Goal: Information Seeking & Learning: Learn about a topic

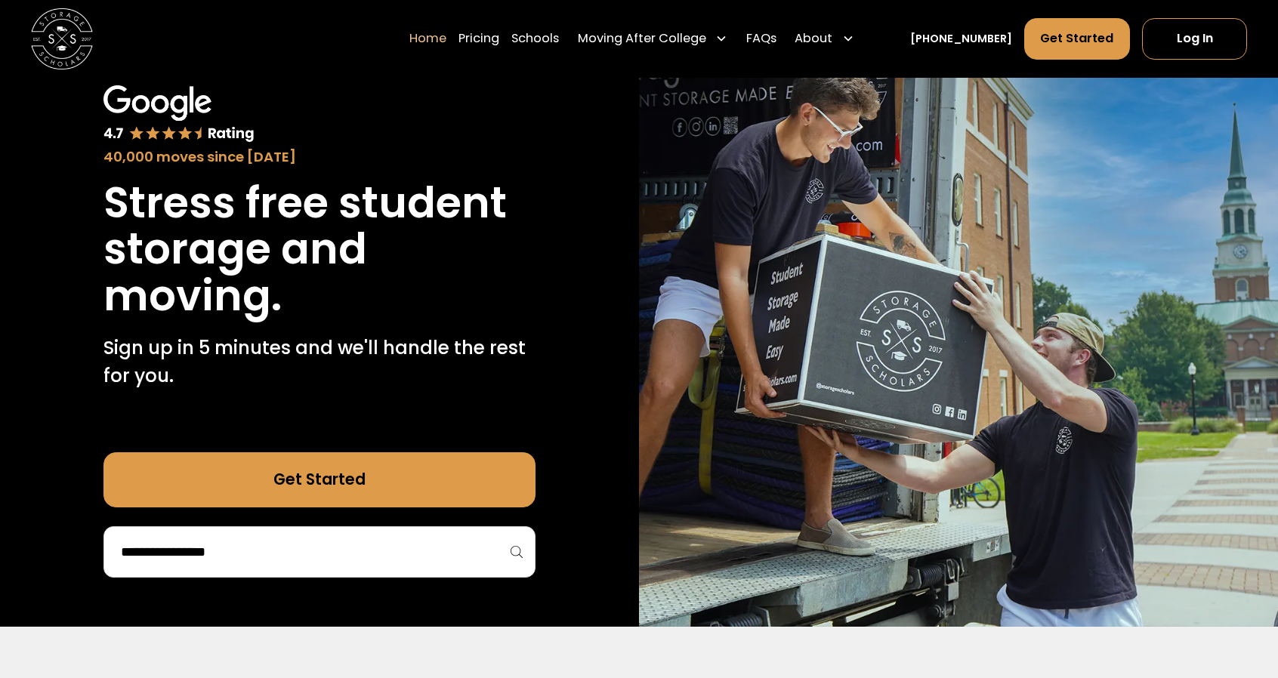
scroll to position [90, 0]
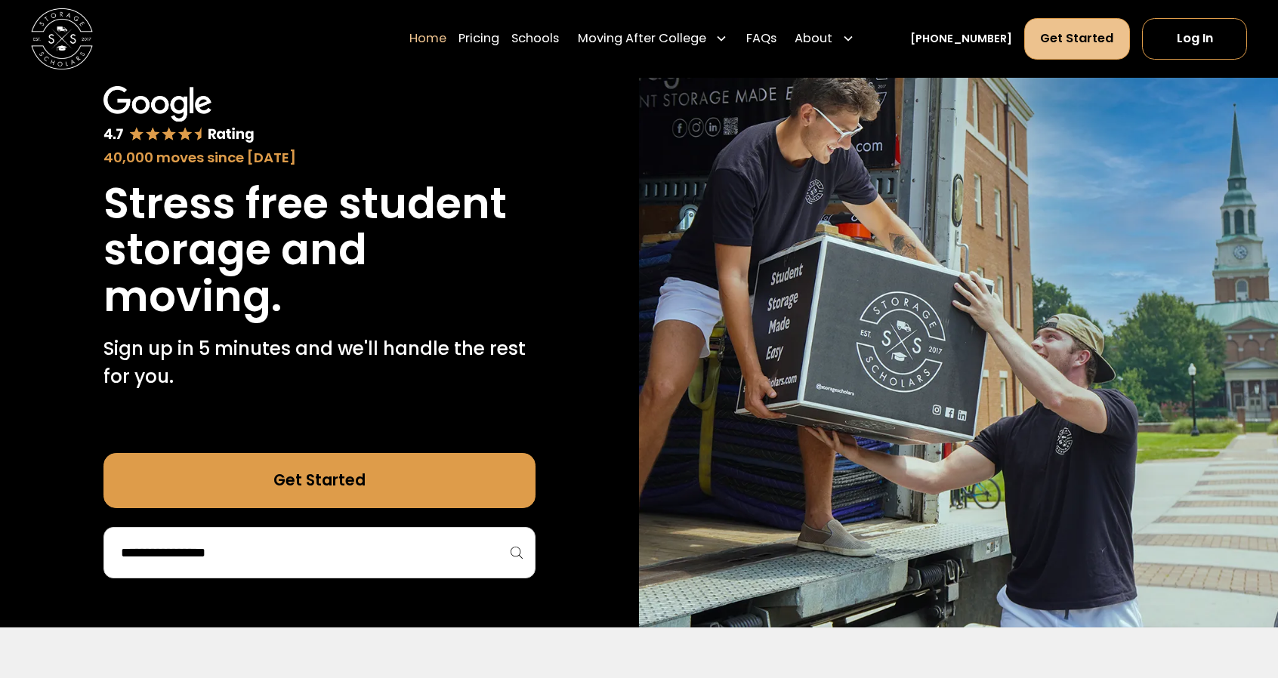
click at [1073, 40] on link "Get Started" at bounding box center [1077, 39] width 106 height 42
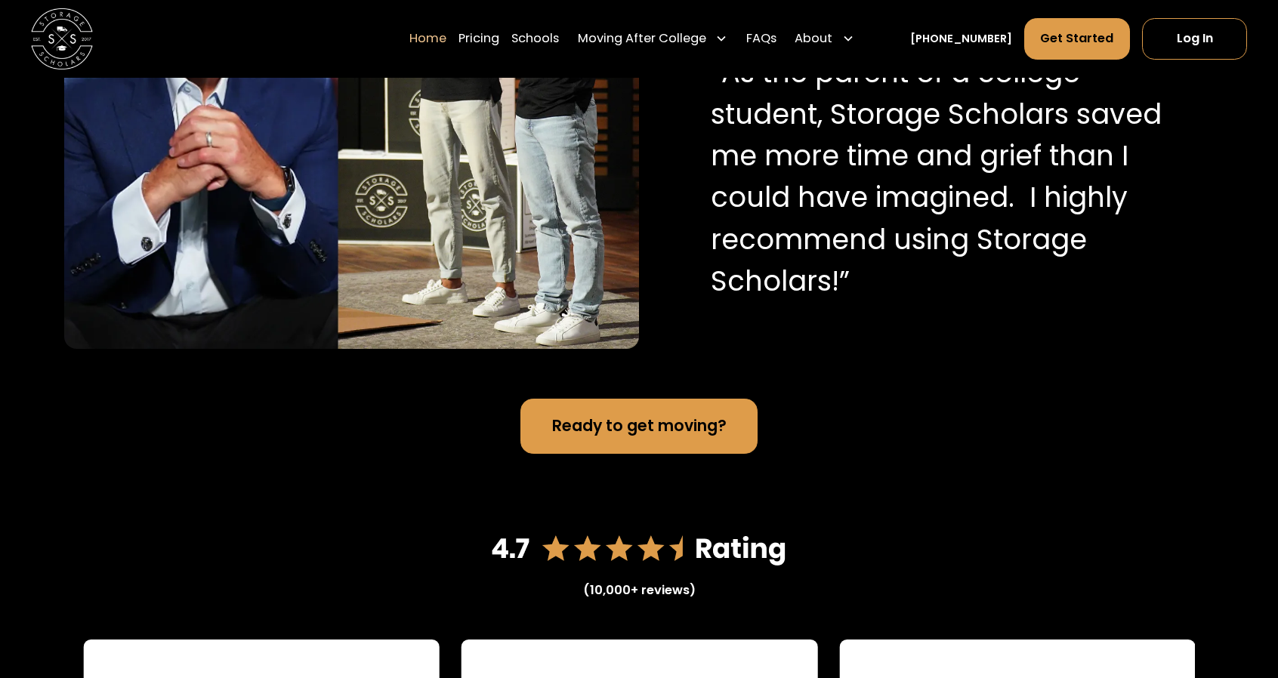
scroll to position [1760, 0]
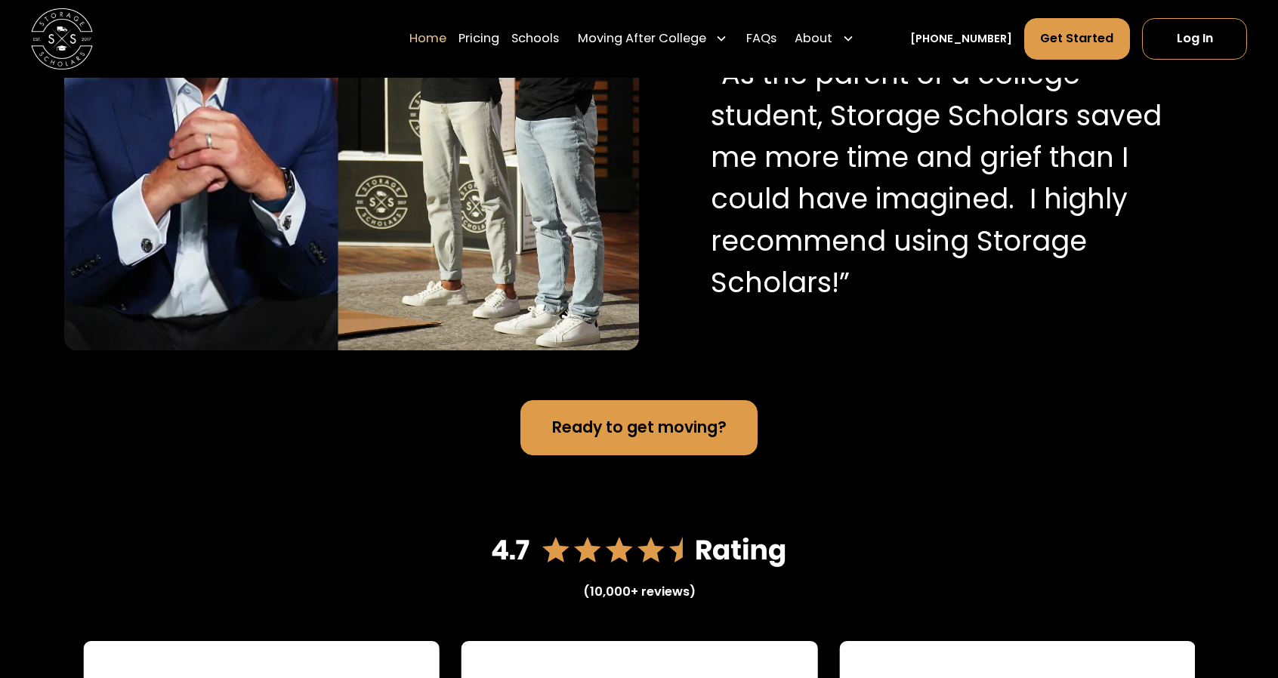
click at [1013, 164] on p "“As the parent of a college student, Storage Scholars saved me more time and gr…" at bounding box center [939, 179] width 457 height 250
click at [887, 300] on p "“As the parent of a college student, Storage Scholars saved me more time and gr…" at bounding box center [939, 179] width 457 height 250
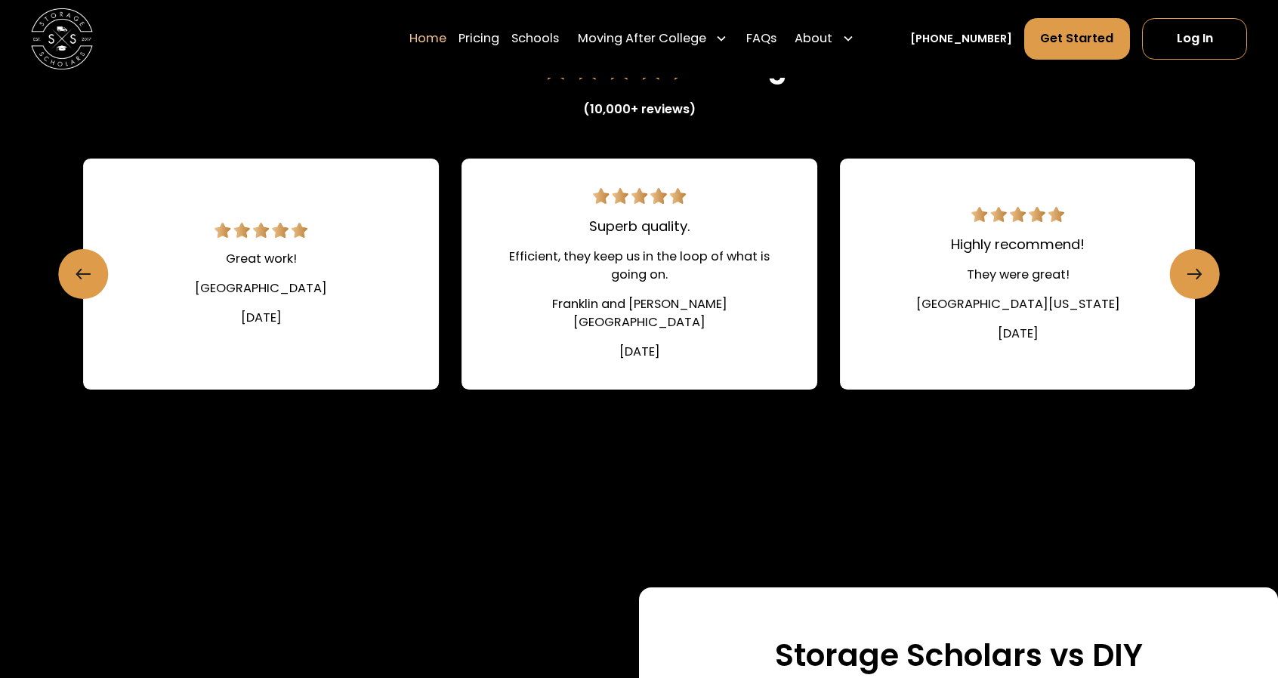
scroll to position [2249, 0]
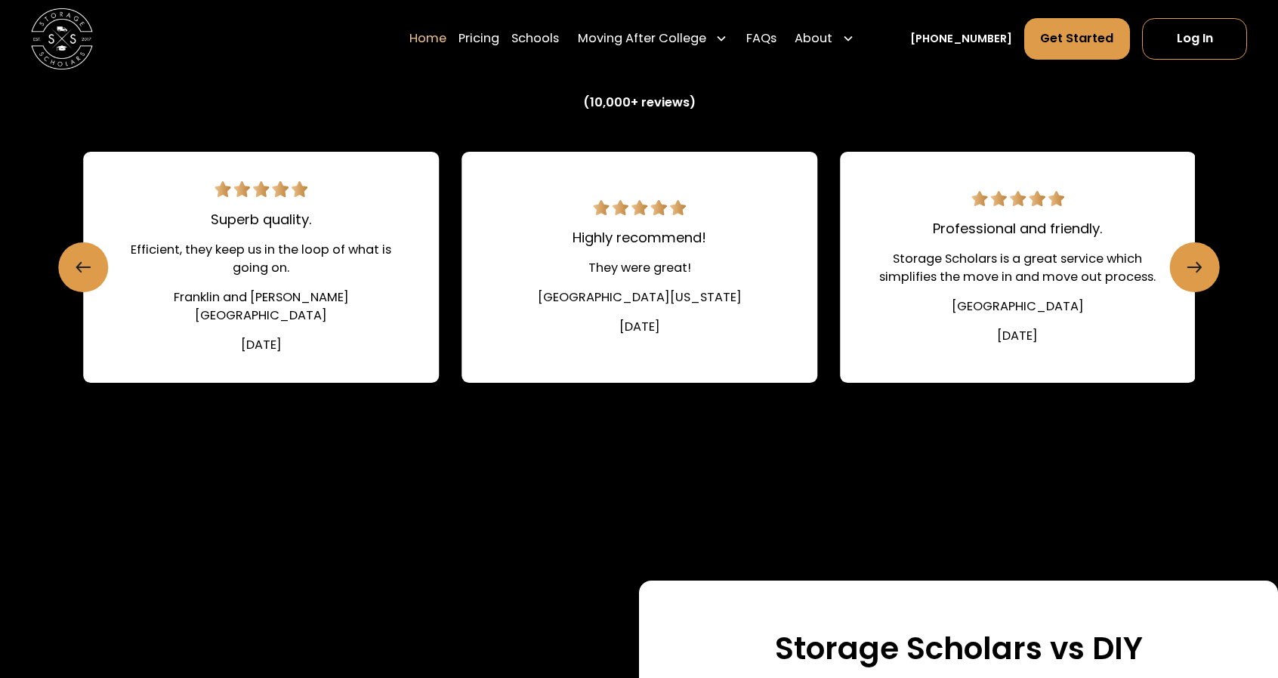
click at [313, 265] on div "Efficient, they keep us in the loop of what is going on." at bounding box center [261, 259] width 282 height 37
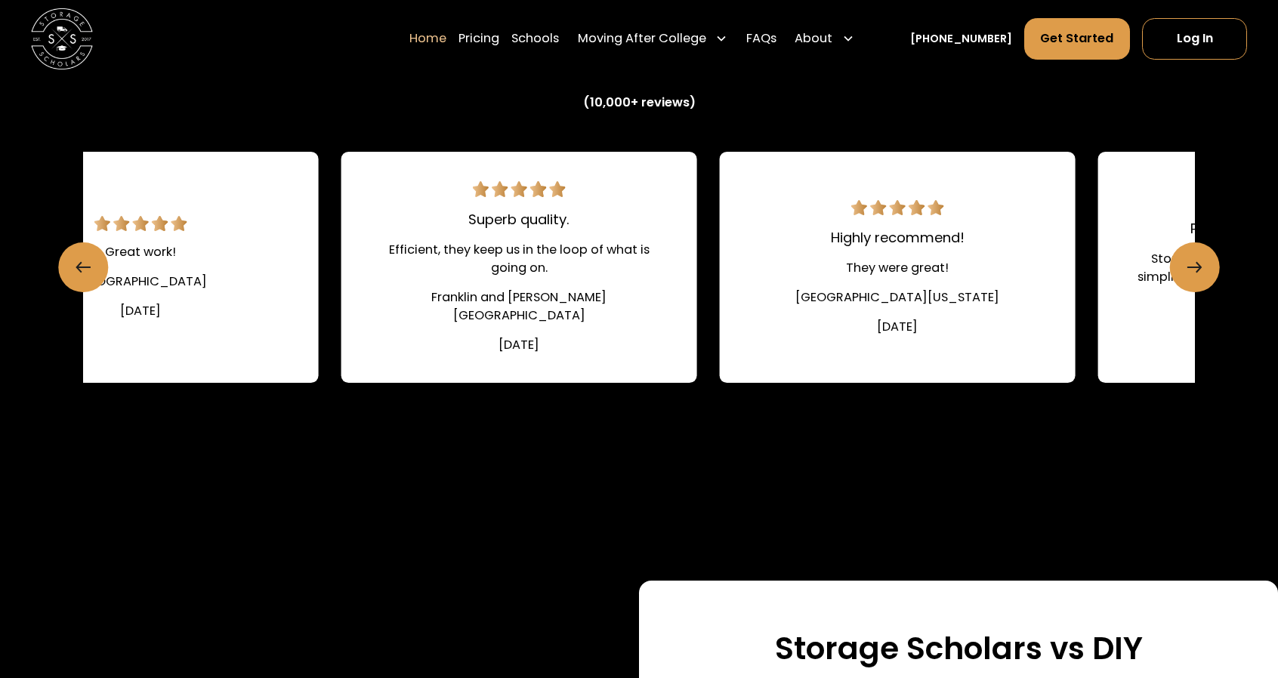
click at [583, 419] on div "(10,000+ reviews) Easy and efficient!! Made summer packing and storage a breeze…" at bounding box center [639, 248] width 1112 height 565
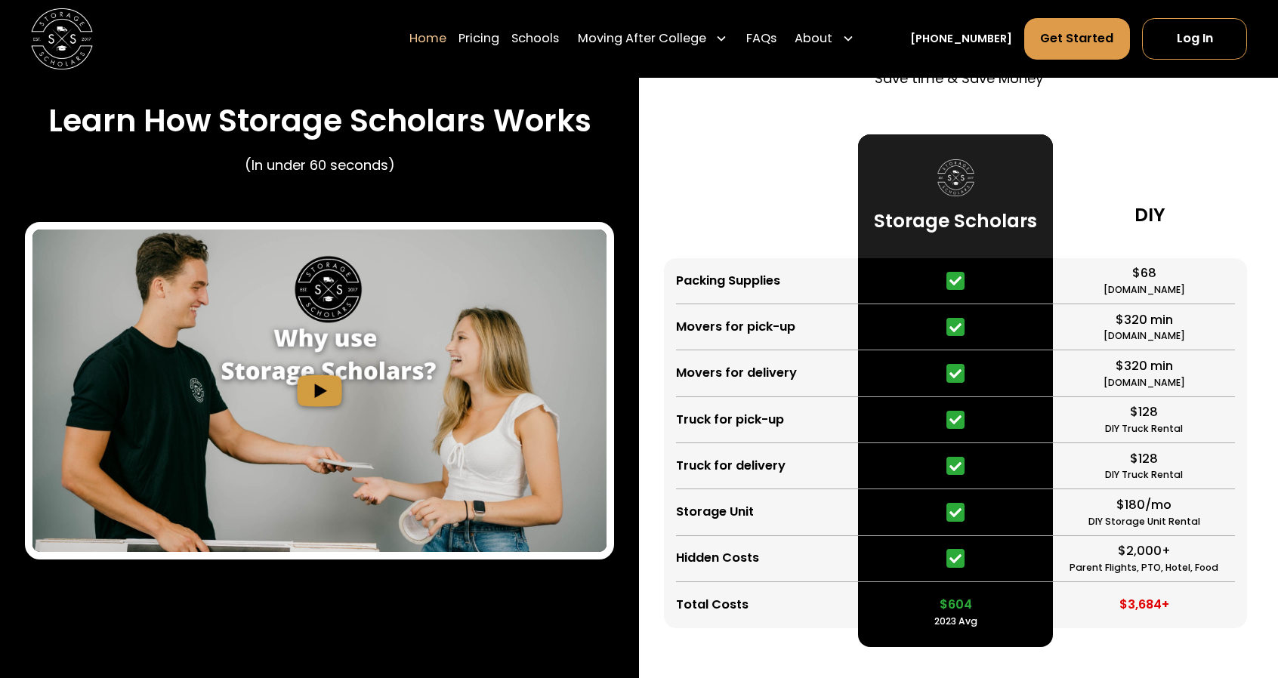
scroll to position [2905, 0]
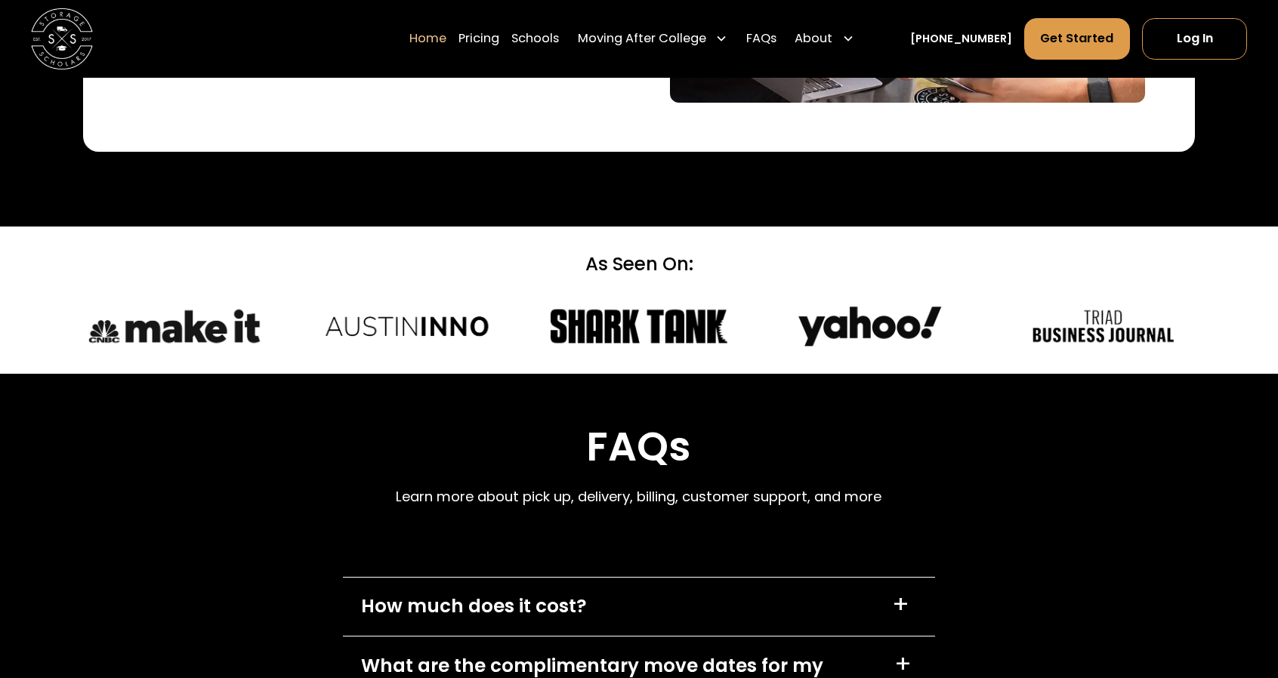
scroll to position [4186, 0]
